Goal: Task Accomplishment & Management: Use online tool/utility

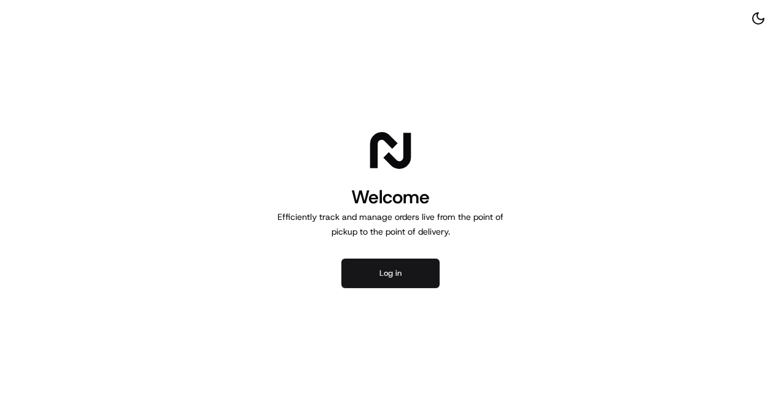
click at [359, 275] on button "Log in" at bounding box center [391, 273] width 98 height 29
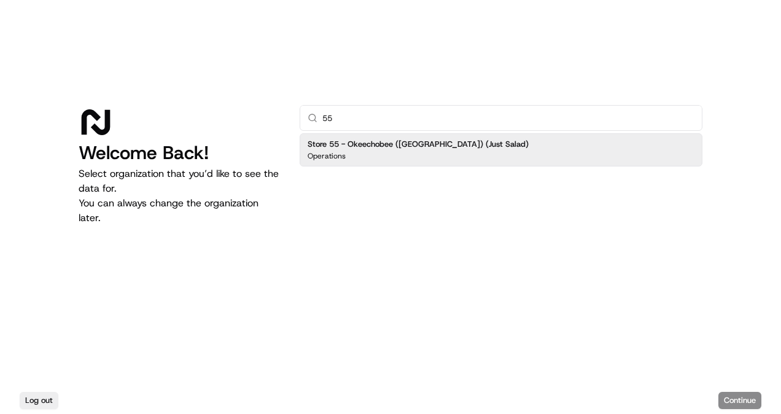
type input "55"
click at [392, 157] on div "Operations" at bounding box center [418, 156] width 221 height 10
click at [743, 404] on button "Continue" at bounding box center [740, 400] width 43 height 17
